Goal: Check status: Check status

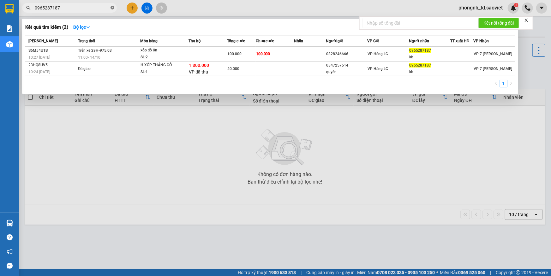
drag, startPoint x: 112, startPoint y: 8, endPoint x: 105, endPoint y: 8, distance: 7.9
click at [112, 8] on icon "close-circle" at bounding box center [113, 8] width 4 height 4
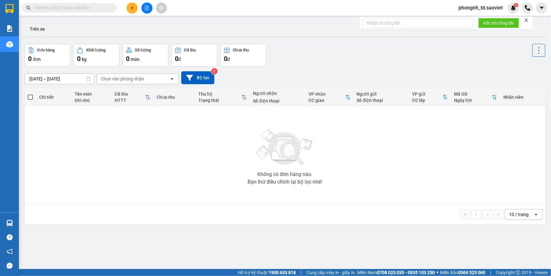
click at [104, 8] on input "text" at bounding box center [72, 7] width 75 height 7
type input "0822496865"
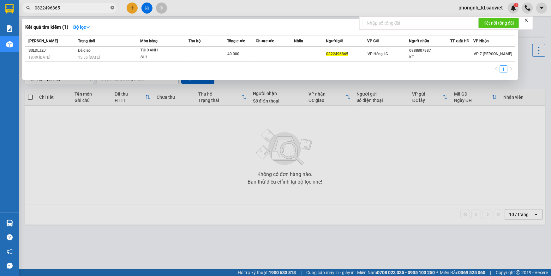
click at [113, 8] on icon "close-circle" at bounding box center [113, 8] width 4 height 4
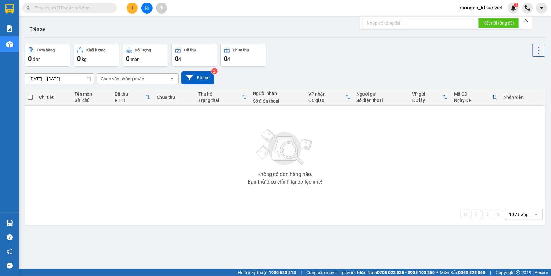
click at [80, 9] on input "text" at bounding box center [72, 7] width 75 height 7
click at [80, 8] on input "text" at bounding box center [72, 7] width 75 height 7
click at [63, 5] on input "text" at bounding box center [72, 7] width 75 height 7
click at [62, 7] on input "text" at bounding box center [72, 7] width 75 height 7
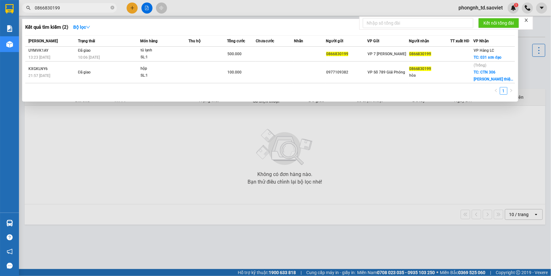
type input "0866830199"
click at [424, 170] on div at bounding box center [275, 138] width 551 height 276
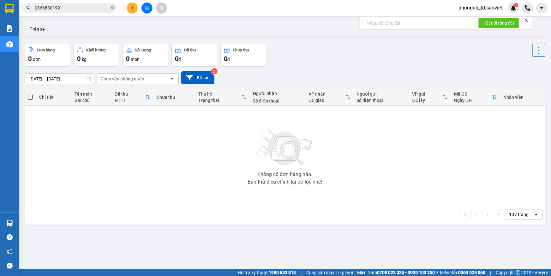
click at [71, 6] on input "0866830199" at bounding box center [72, 7] width 75 height 7
